Goal: Navigation & Orientation: Go to known website

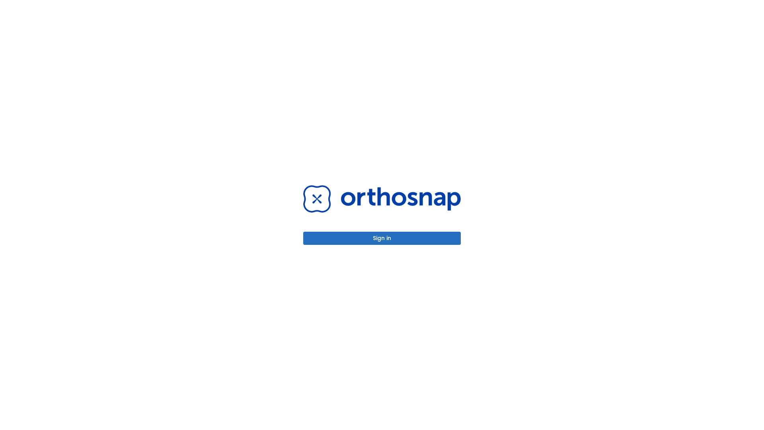
click at [382, 238] on button "Sign in" at bounding box center [382, 238] width 158 height 13
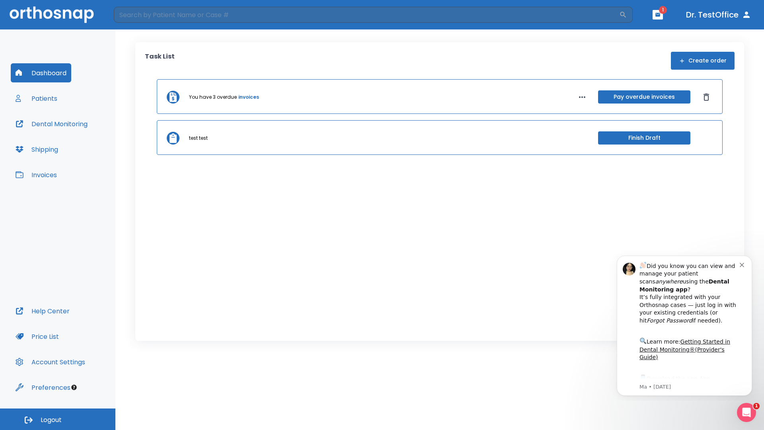
click at [58, 419] on span "Logout" at bounding box center [51, 419] width 21 height 9
